Goal: Understand site structure: Grasp the organization and layout of the website

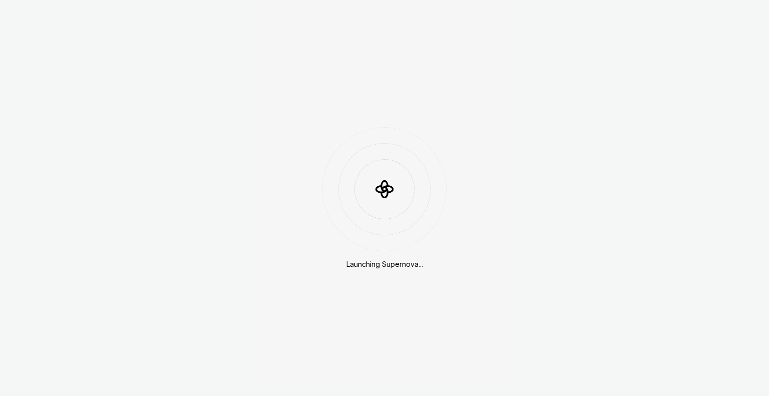
click at [391, 121] on div "Launching Supernova..." at bounding box center [384, 198] width 769 height 396
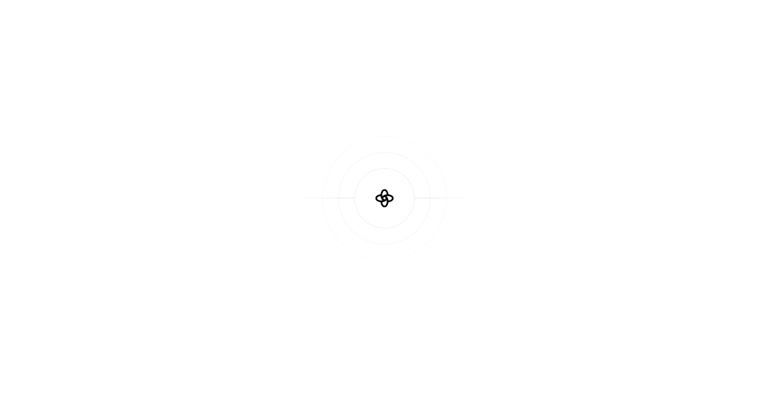
drag, startPoint x: 208, startPoint y: 154, endPoint x: 192, endPoint y: 134, distance: 25.4
click at [203, 152] on div at bounding box center [384, 198] width 769 height 396
